Goal: Transaction & Acquisition: Book appointment/travel/reservation

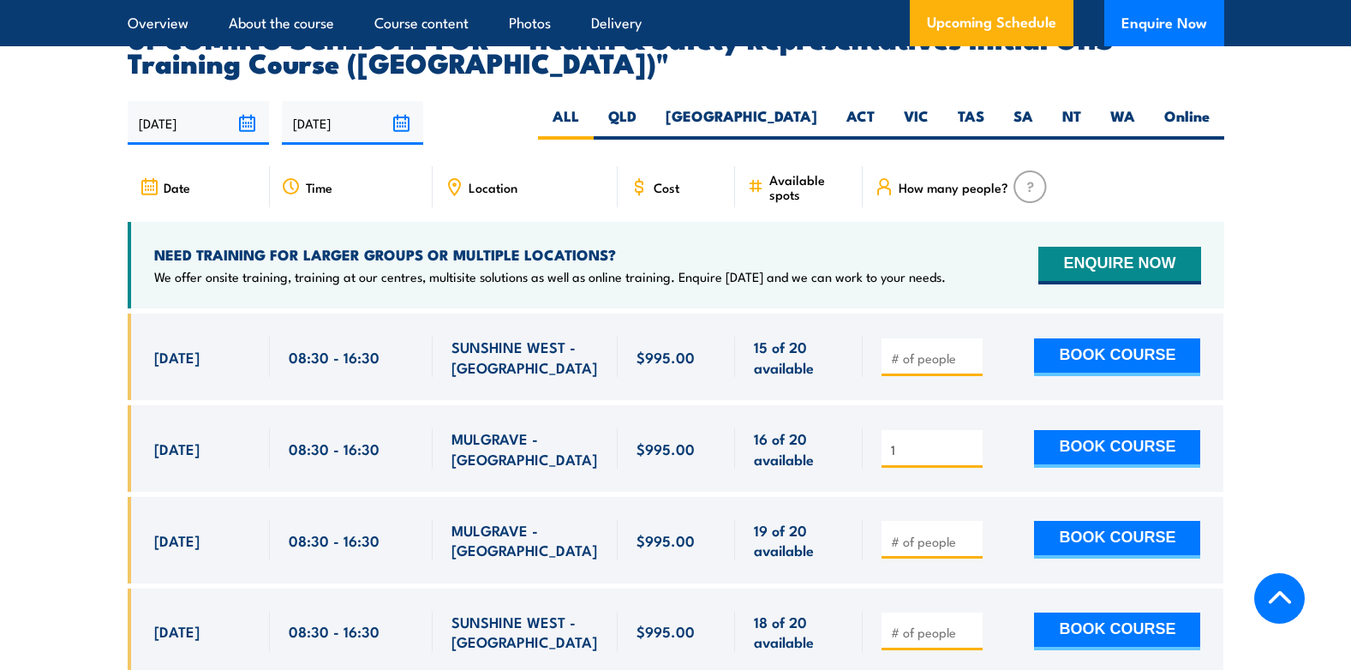
type input "1"
click at [968, 441] on input "1" at bounding box center [934, 449] width 86 height 17
click at [1167, 430] on button "BOOK COURSE" at bounding box center [1117, 449] width 166 height 38
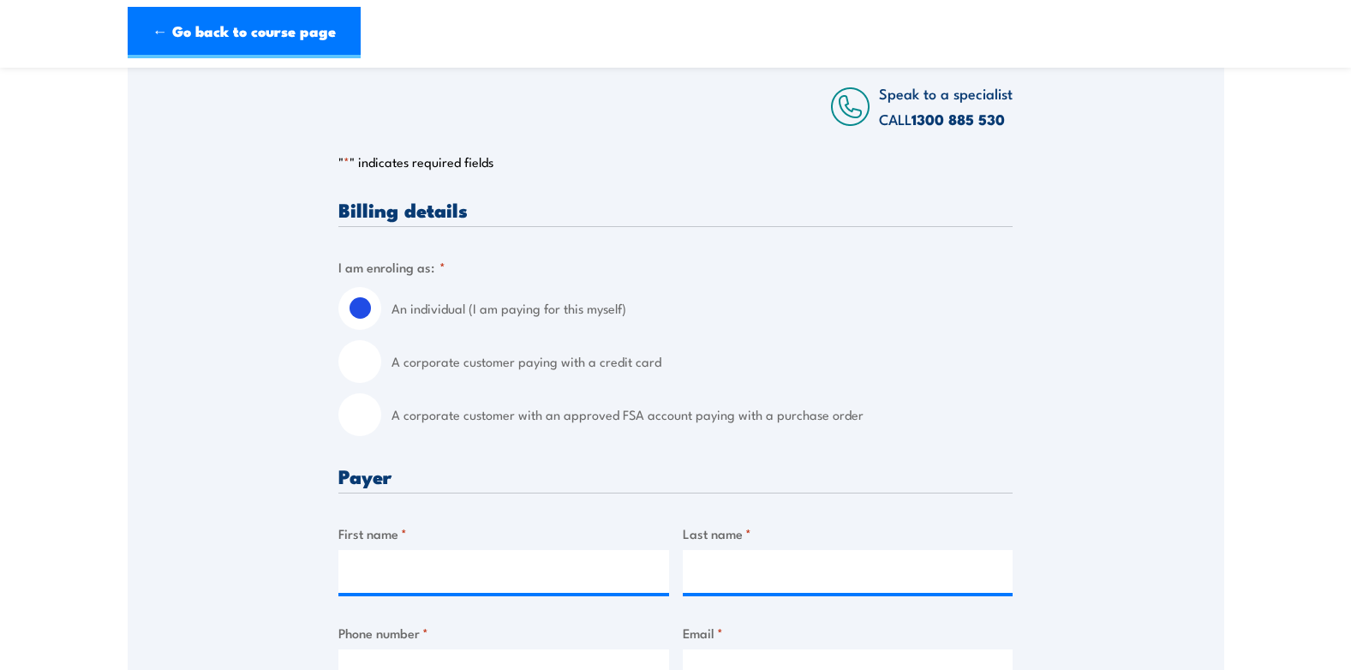
scroll to position [343, 0]
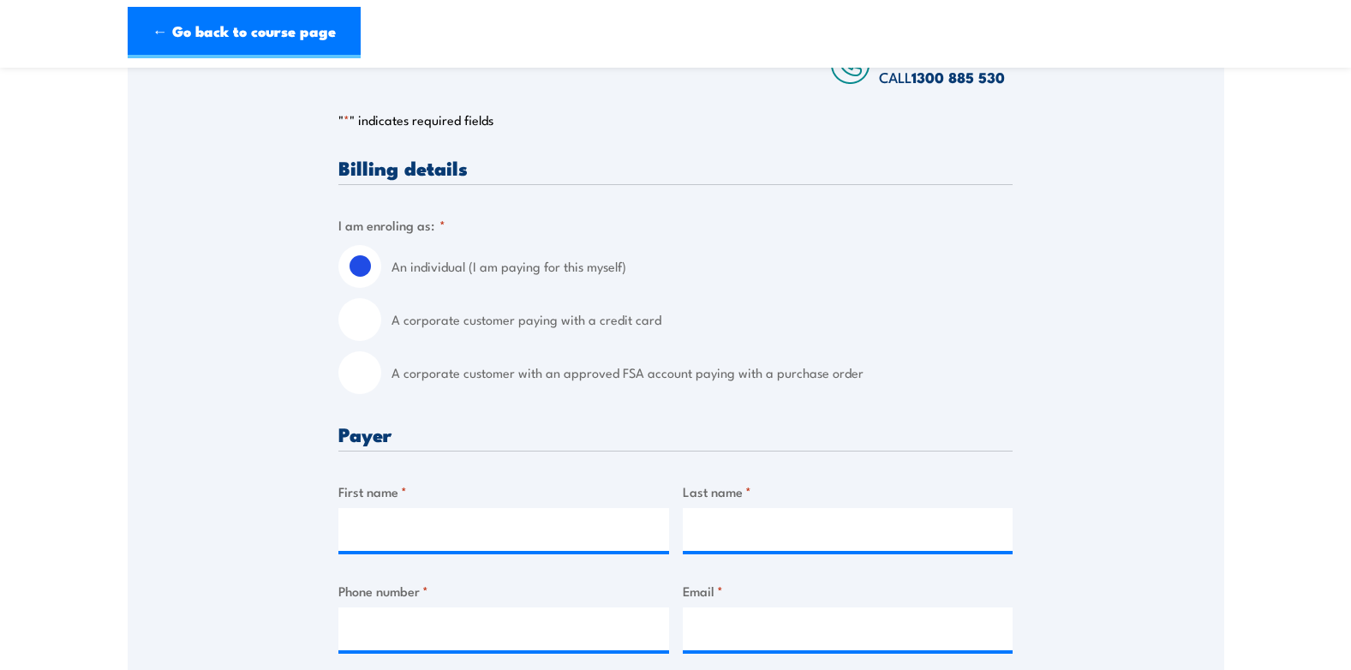
click at [363, 394] on input "A corporate customer with an approved FSA account paying with a purchase order" at bounding box center [359, 372] width 43 height 43
radio input "true"
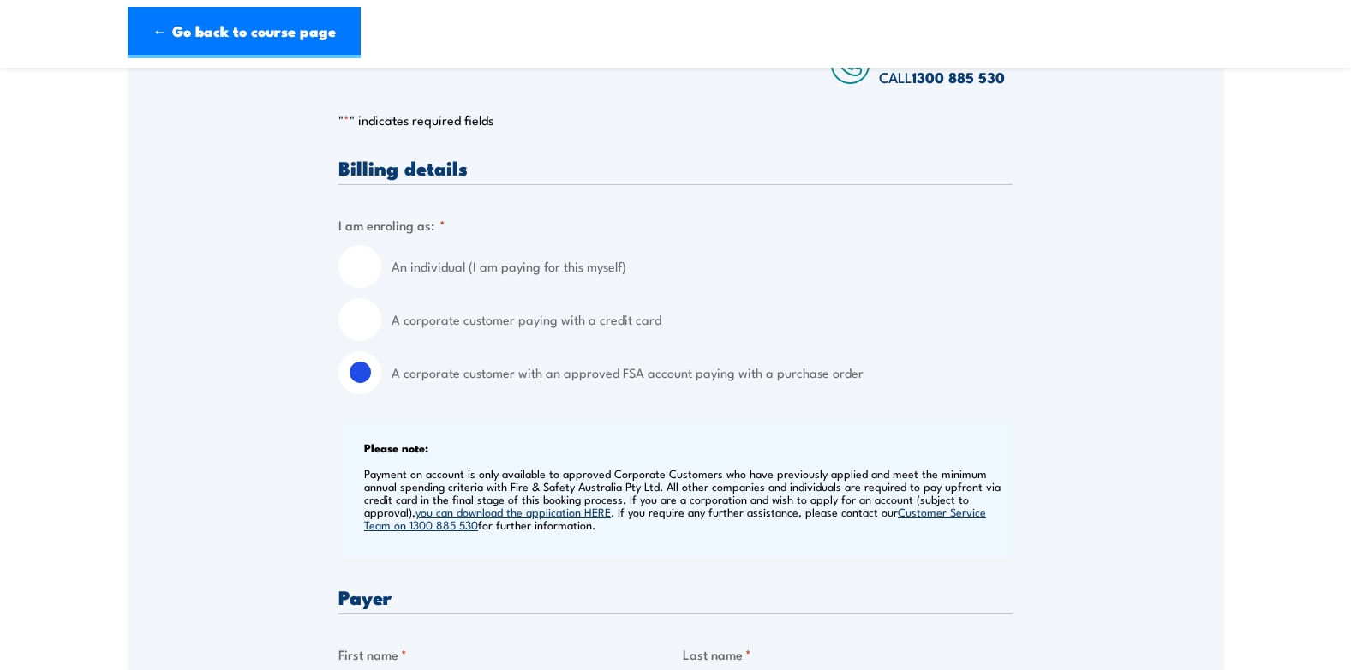
scroll to position [0, 0]
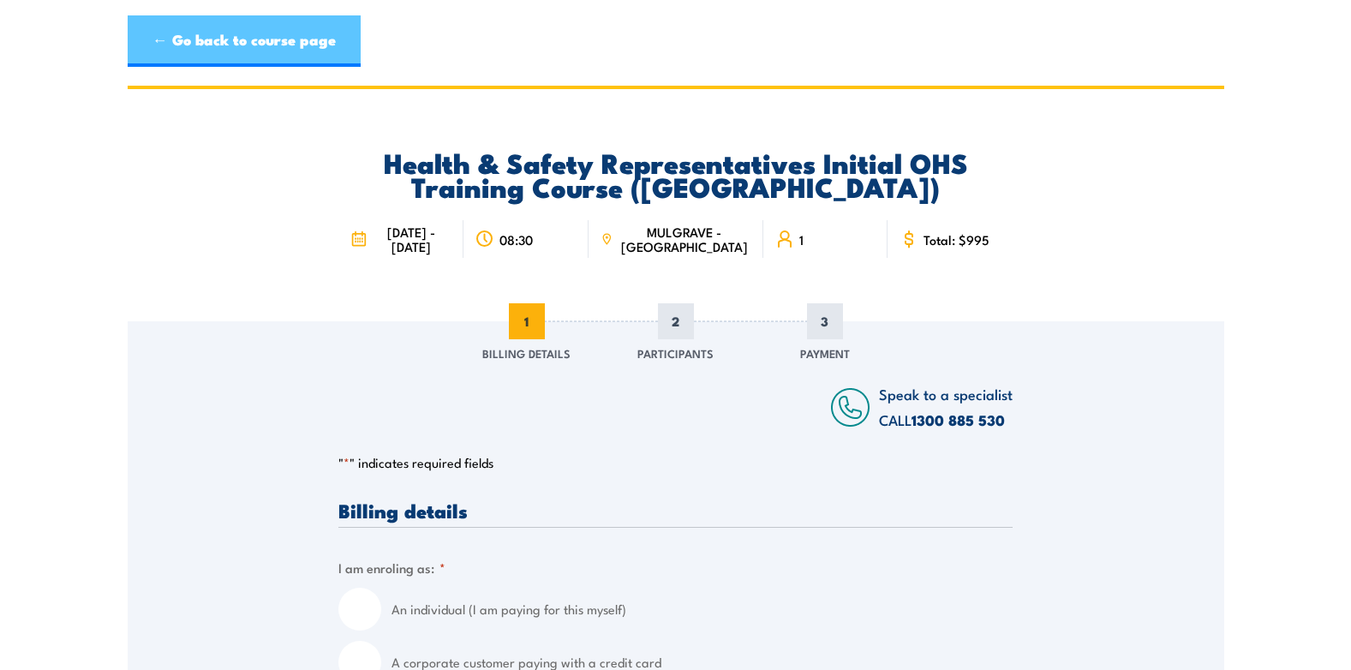
click at [177, 41] on link "← Go back to course page" at bounding box center [244, 40] width 233 height 51
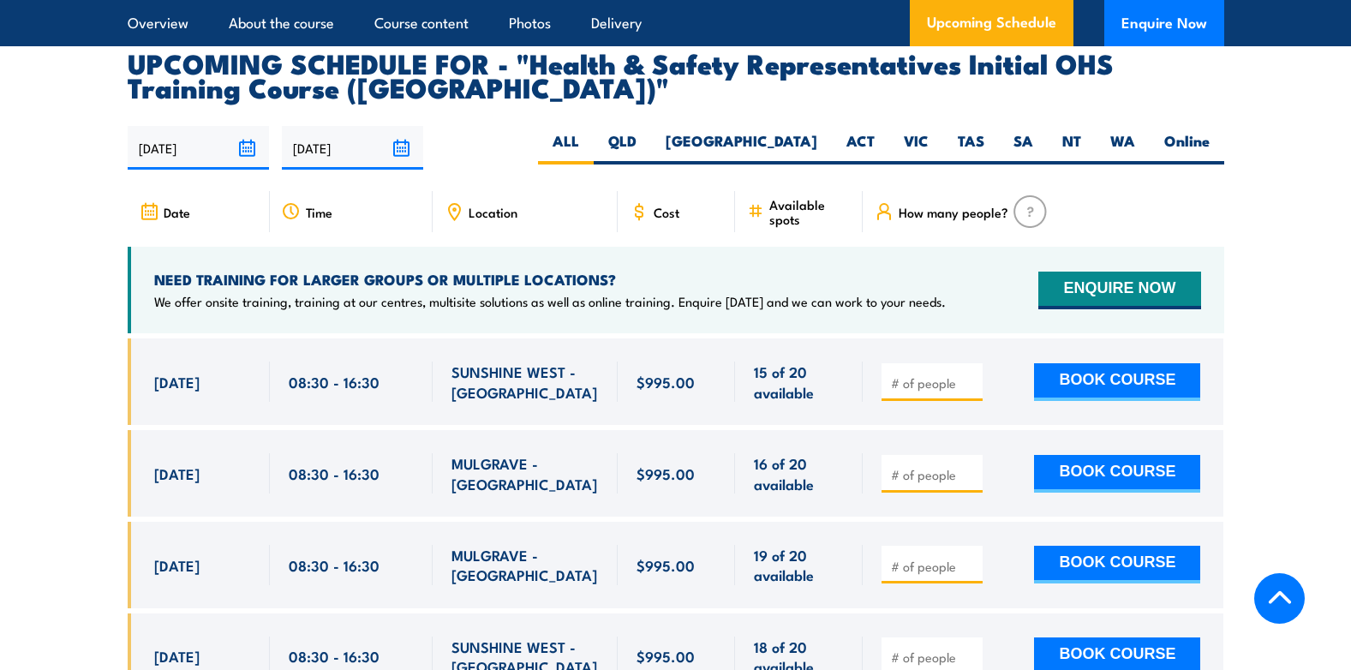
scroll to position [2998, 0]
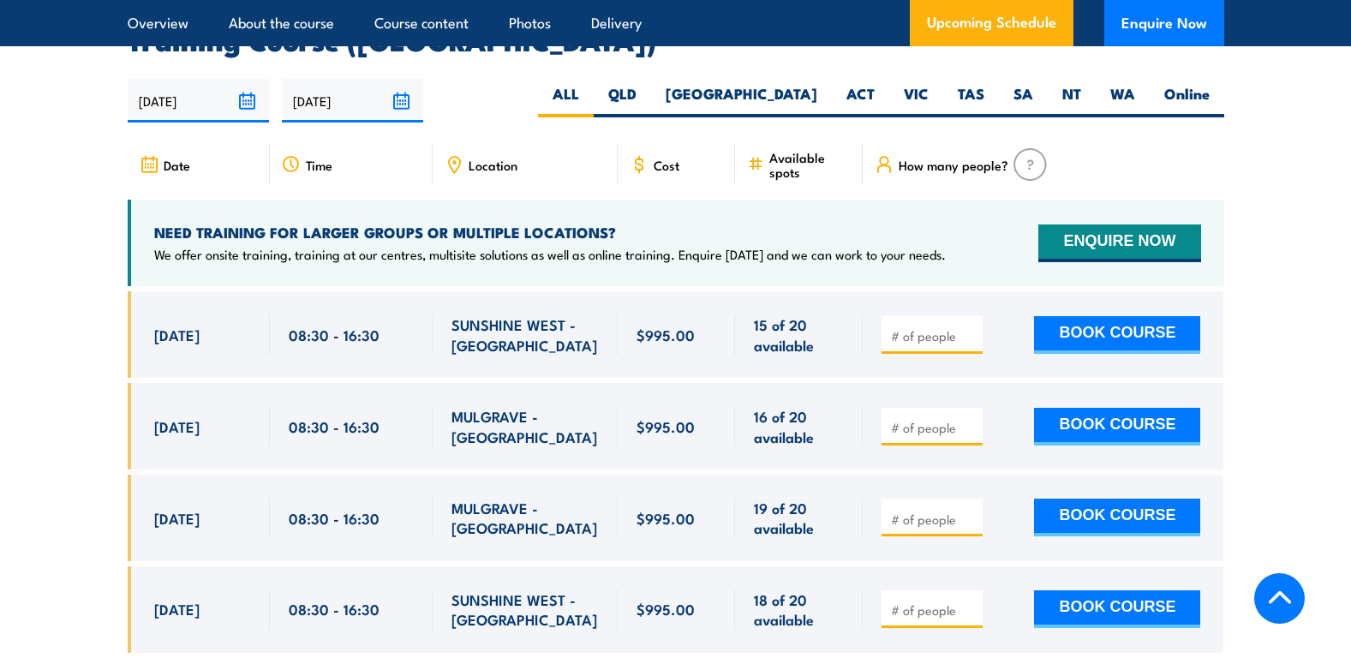
click at [941, 419] on input "number" at bounding box center [934, 427] width 86 height 17
type input "1"
click at [971, 419] on input "1" at bounding box center [934, 427] width 86 height 17
click at [1128, 408] on button "BOOK COURSE" at bounding box center [1117, 427] width 166 height 38
